Goal: Task Accomplishment & Management: Manage account settings

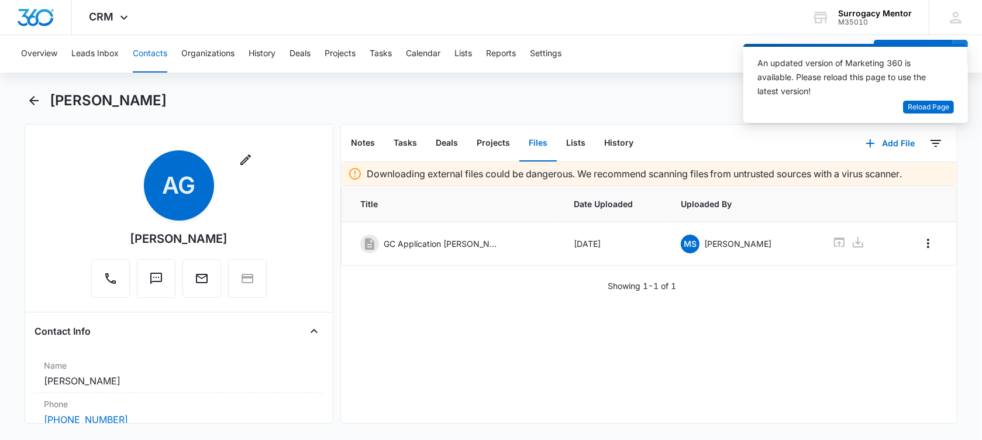
click at [33, 100] on icon "Back" at bounding box center [33, 100] width 9 height 9
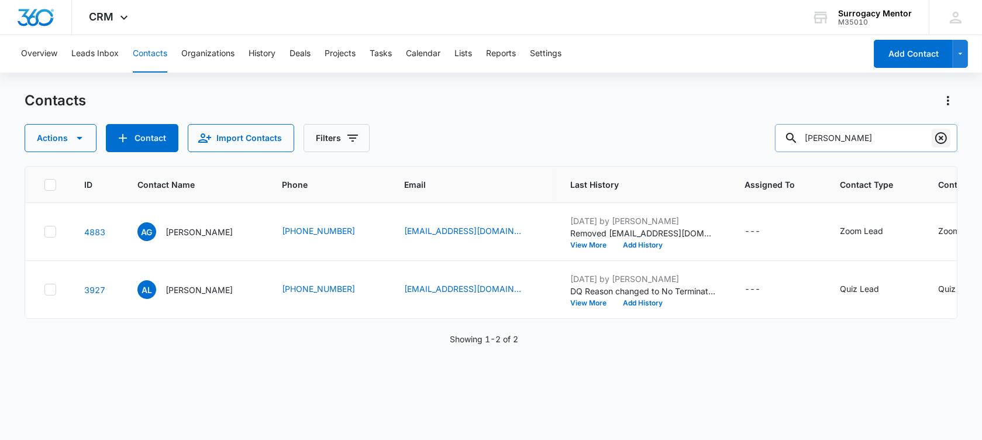
click at [946, 140] on icon "Clear" at bounding box center [941, 138] width 14 height 14
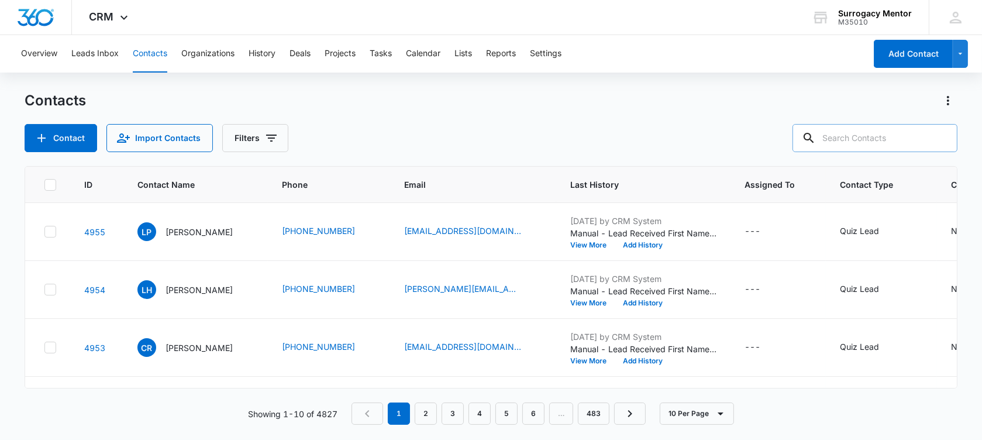
click at [936, 136] on div at bounding box center [940, 138] width 19 height 28
click at [892, 143] on input "text" at bounding box center [874, 138] width 165 height 28
type input "mckee"
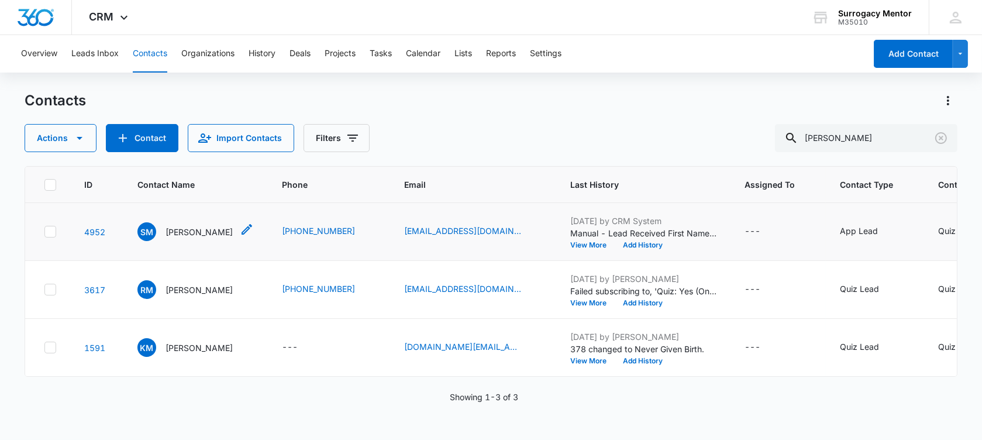
click at [202, 238] on p "Shauna Mckee" at bounding box center [198, 232] width 67 height 12
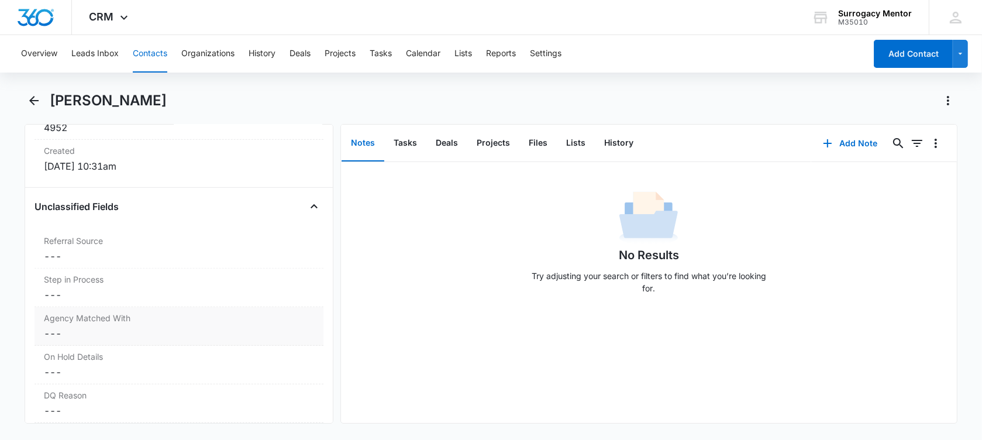
scroll to position [1023, 0]
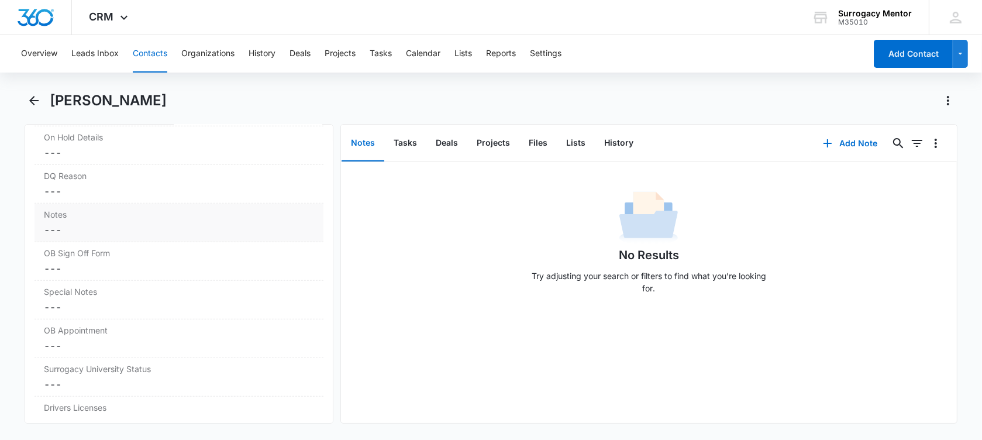
click at [112, 223] on dd "Cancel Save Changes ---" at bounding box center [179, 230] width 270 height 14
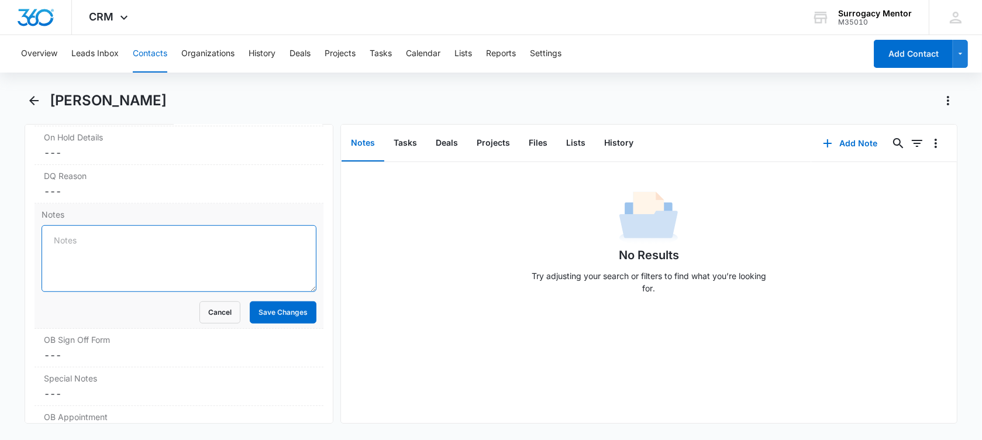
click at [122, 232] on textarea "Notes" at bounding box center [179, 258] width 275 height 67
paste textarea "DQ- Almost 43, BMI 40 and 6 deliveries."
type textarea "DQ- Almost 43, BMI 40 and 6 deliveries."
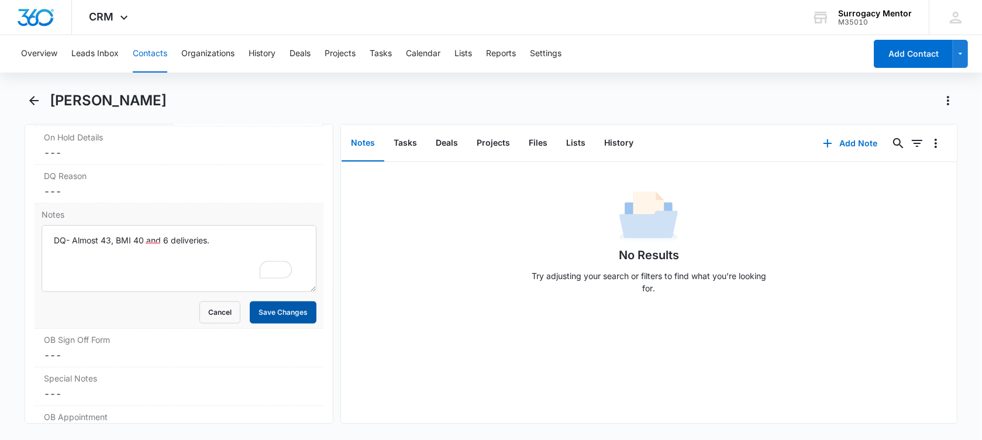
click at [275, 310] on button "Save Changes" at bounding box center [283, 312] width 67 height 22
click at [529, 143] on button "Files" at bounding box center [537, 143] width 37 height 36
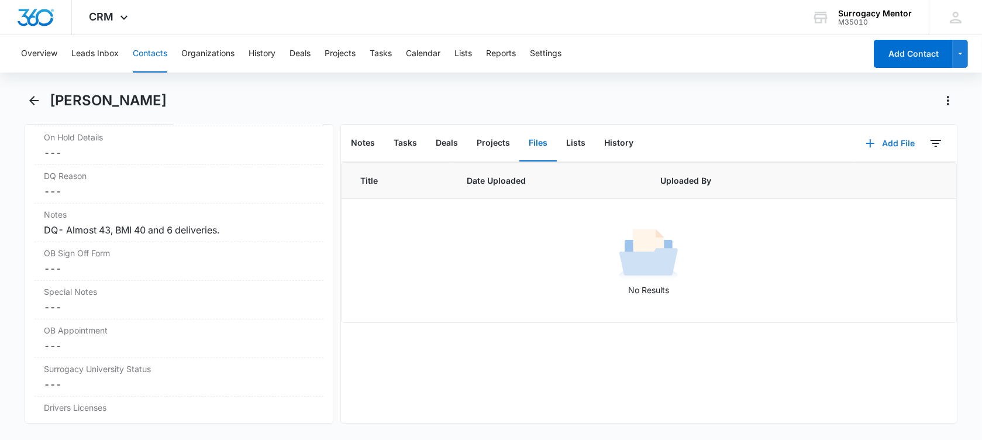
click at [893, 143] on button "Add File" at bounding box center [890, 143] width 72 height 28
click at [885, 177] on div "Upload Files" at bounding box center [874, 181] width 47 height 8
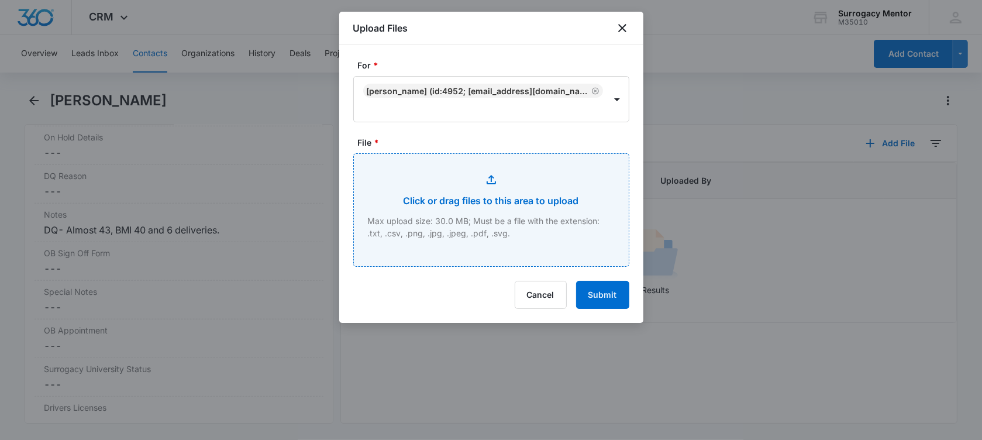
click at [488, 187] on input "File *" at bounding box center [491, 210] width 275 height 112
type input "C:\fakepath\GC Application Shauna Mckee.pdf"
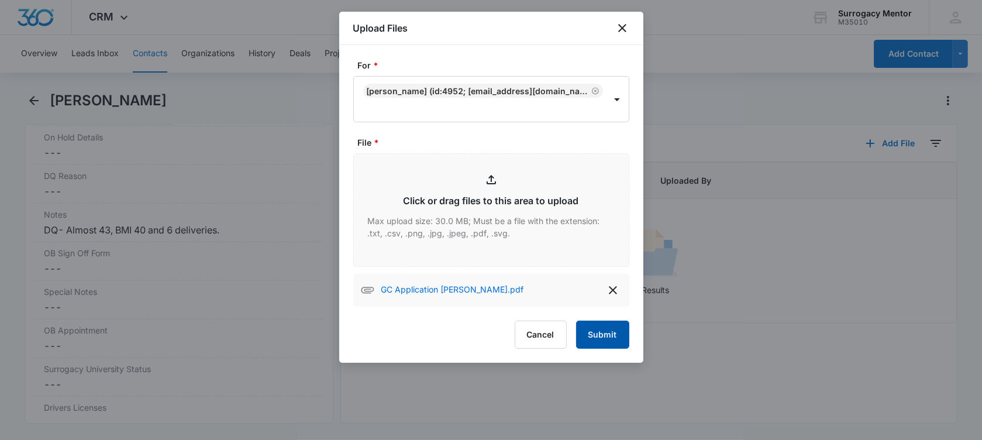
click at [609, 336] on button "Submit" at bounding box center [602, 334] width 53 height 28
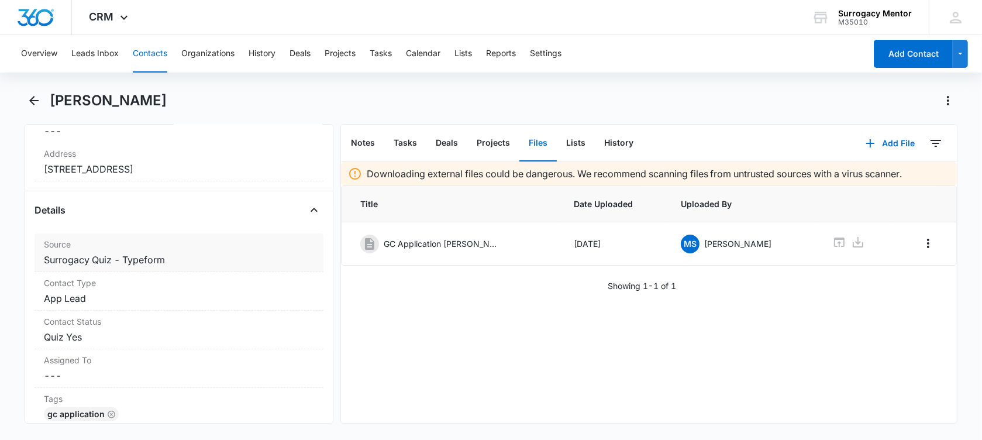
scroll to position [219, 0]
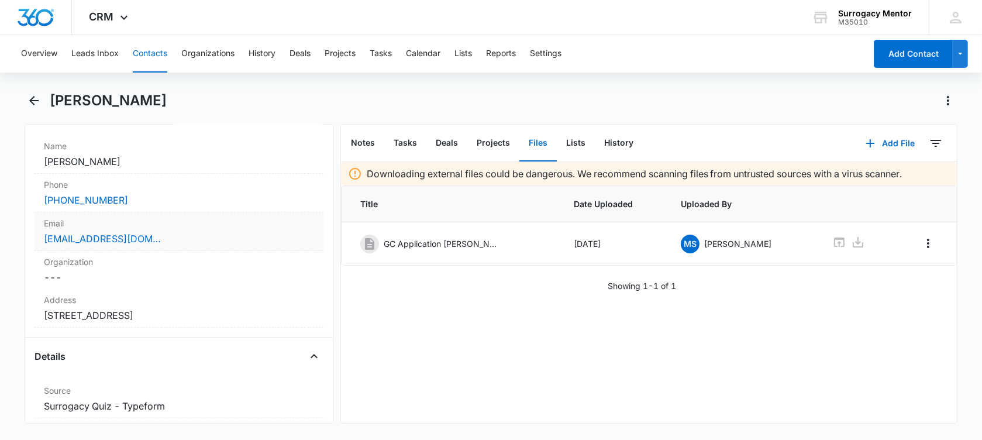
click at [206, 238] on div "shaunamckee18@yahoo.com" at bounding box center [179, 239] width 270 height 14
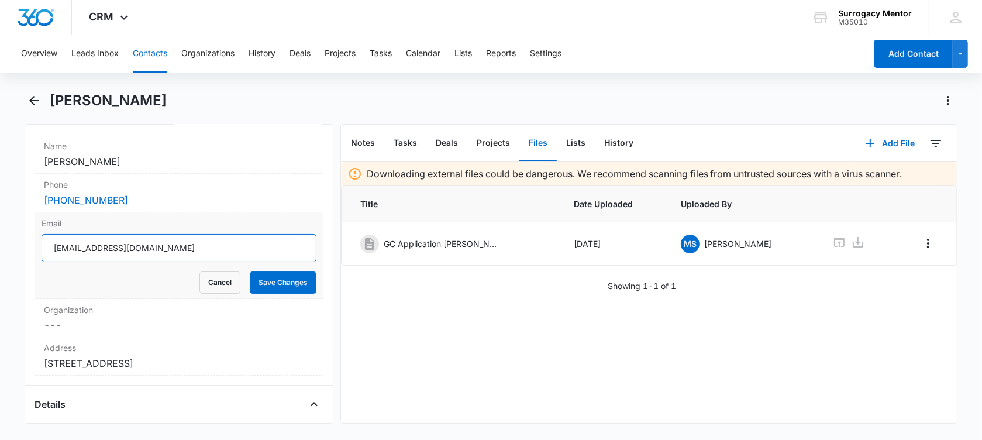
drag, startPoint x: 176, startPoint y: 249, endPoint x: 58, endPoint y: 250, distance: 118.1
click at [49, 251] on input "shaunamckee18@yahoo.com" at bounding box center [179, 248] width 275 height 28
click at [215, 201] on div "(435) 823-2239" at bounding box center [179, 200] width 270 height 14
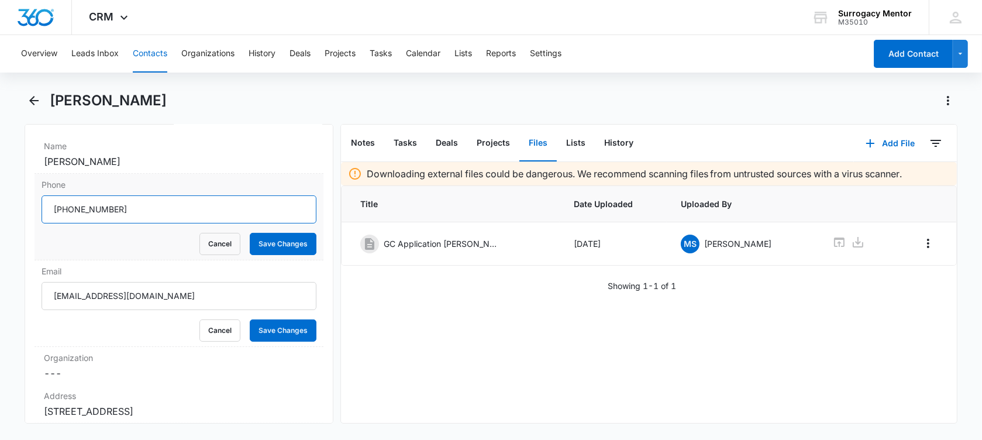
drag, startPoint x: 132, startPoint y: 210, endPoint x: 65, endPoint y: 214, distance: 66.2
click at [65, 214] on input "Phone" at bounding box center [179, 209] width 275 height 28
click at [220, 240] on button "Cancel" at bounding box center [219, 244] width 41 height 22
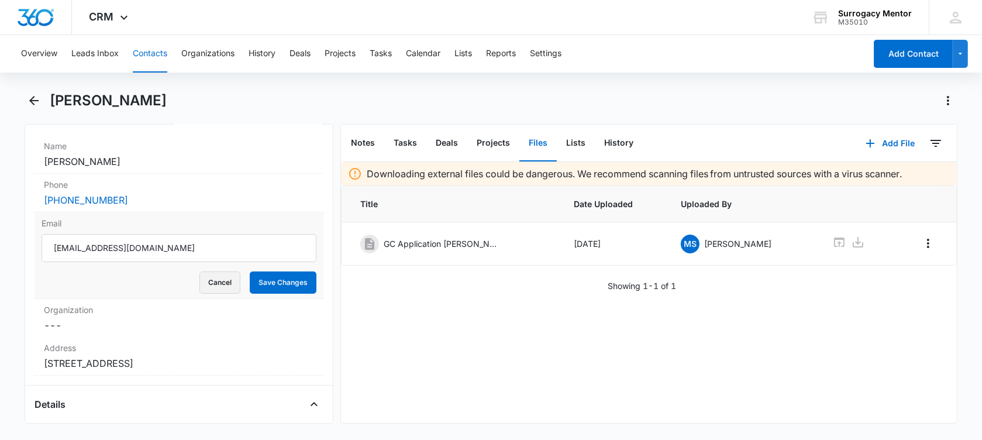
click at [223, 279] on button "Cancel" at bounding box center [219, 282] width 41 height 22
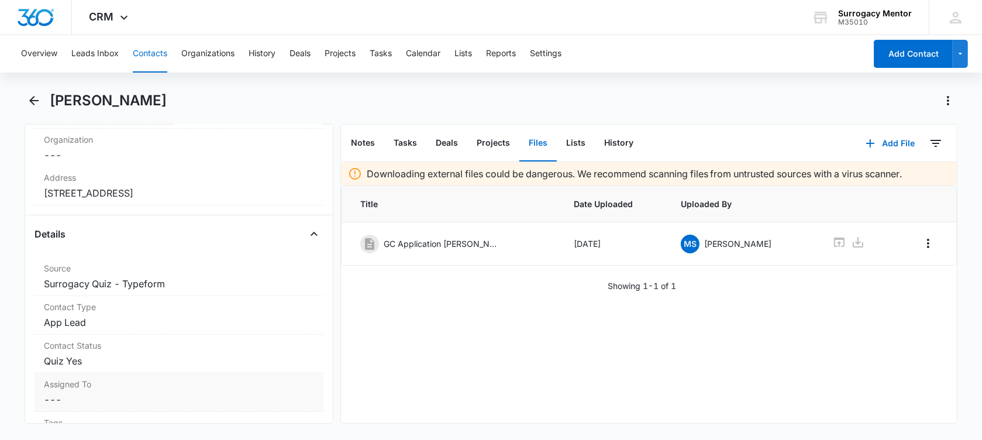
scroll to position [365, 0]
